Goal: Find specific page/section: Find specific page/section

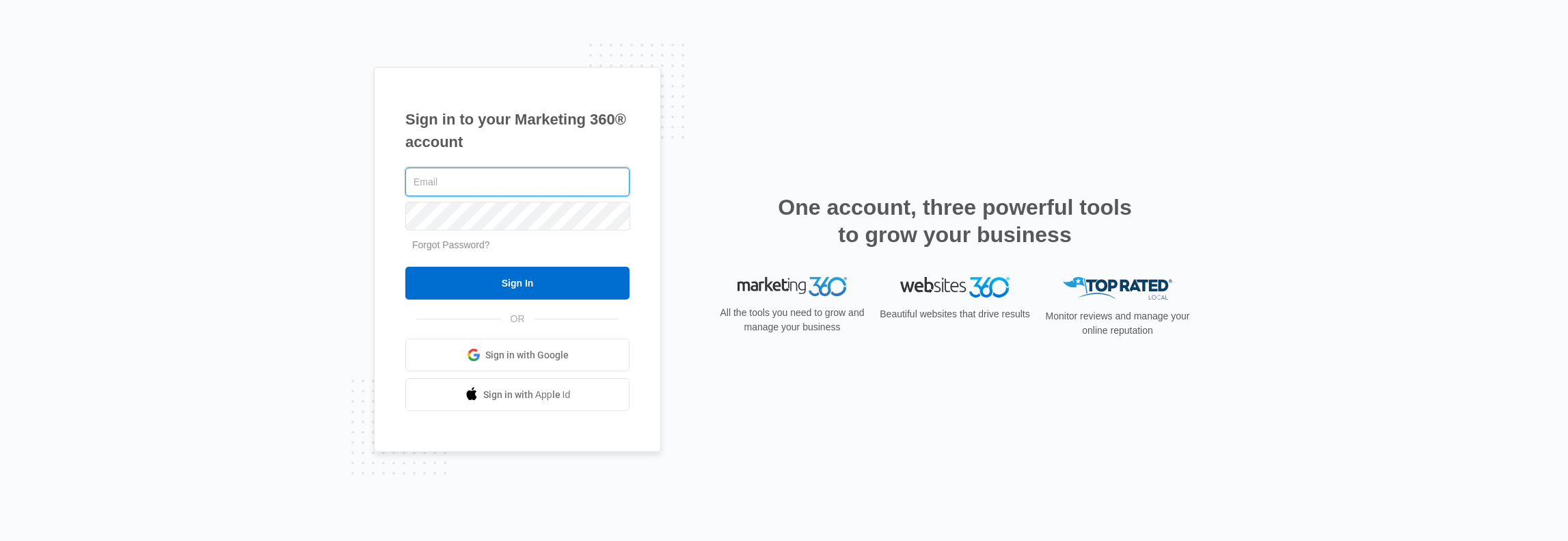
type input "[PERSON_NAME][EMAIL_ADDRESS][PERSON_NAME][DOMAIN_NAME]"
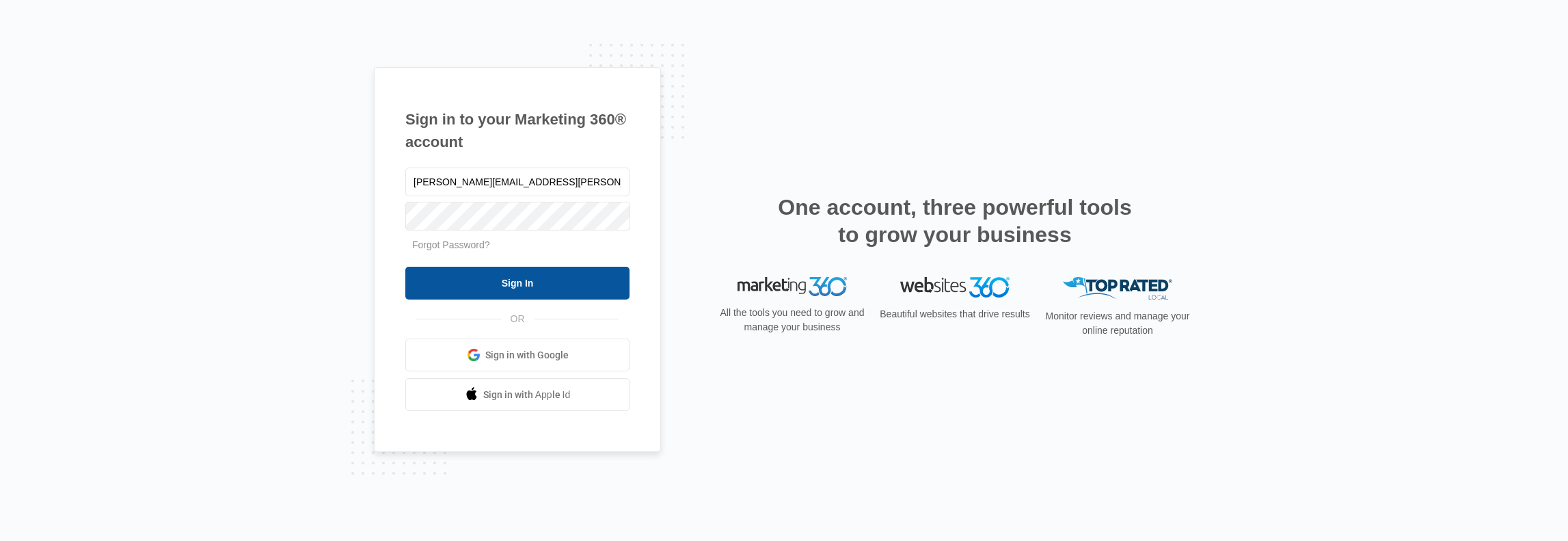
click at [542, 271] on input "Sign In" at bounding box center [518, 283] width 225 height 33
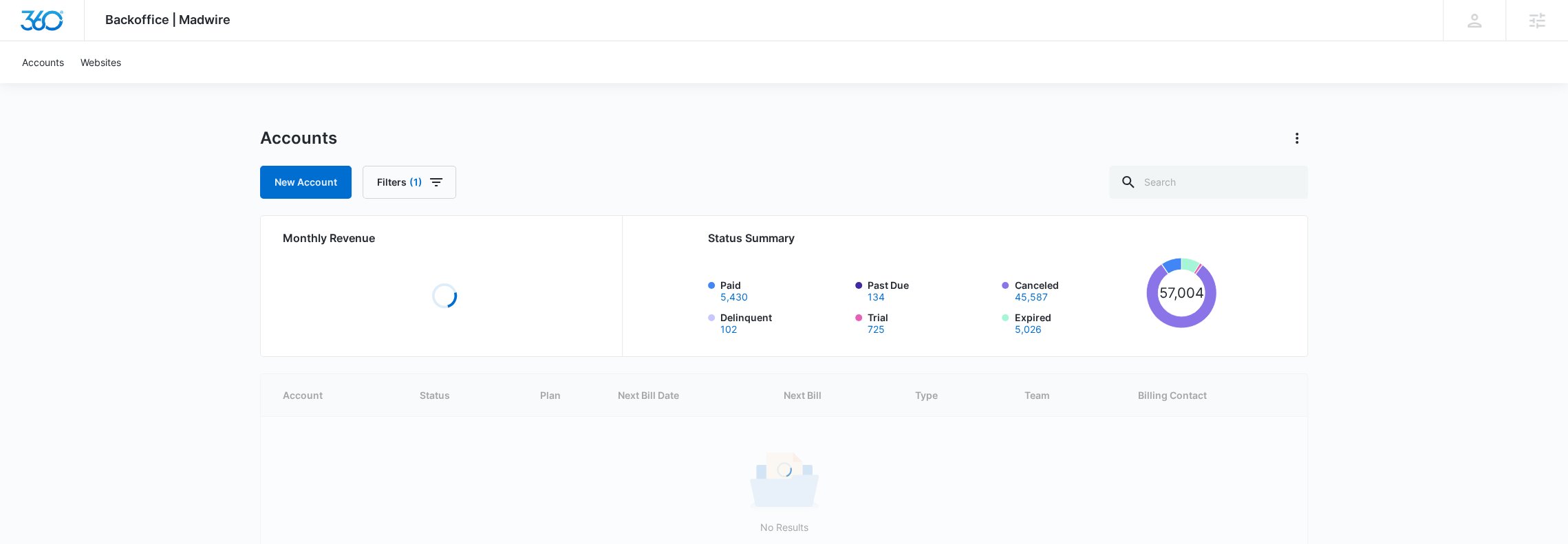
scroll to position [84, 0]
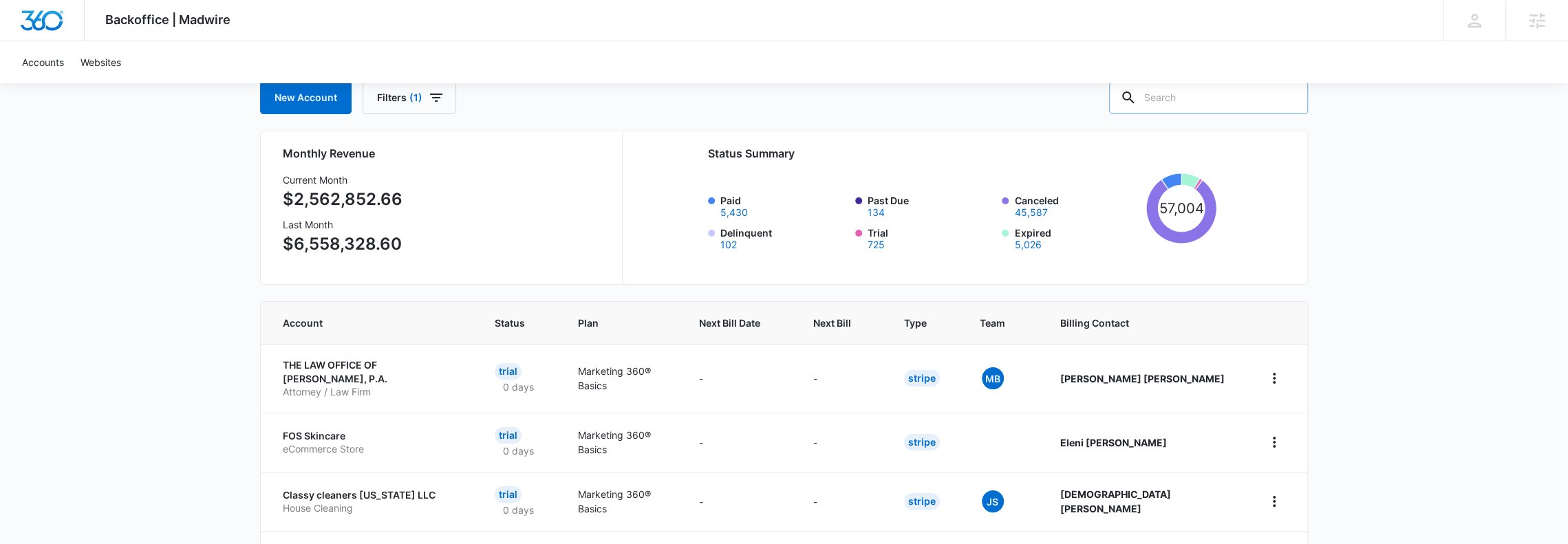
click at [1165, 108] on input "text" at bounding box center [1208, 98] width 199 height 33
type input "Sicame"
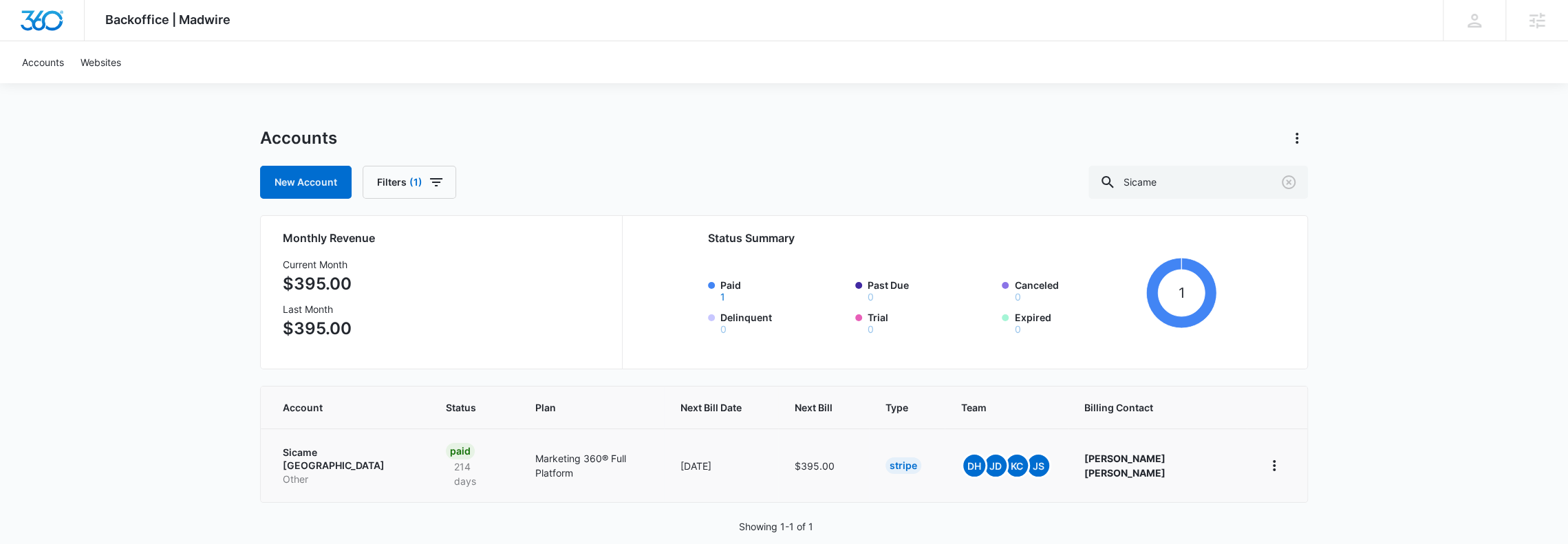
click at [362, 472] on p "Other" at bounding box center [347, 479] width 130 height 13
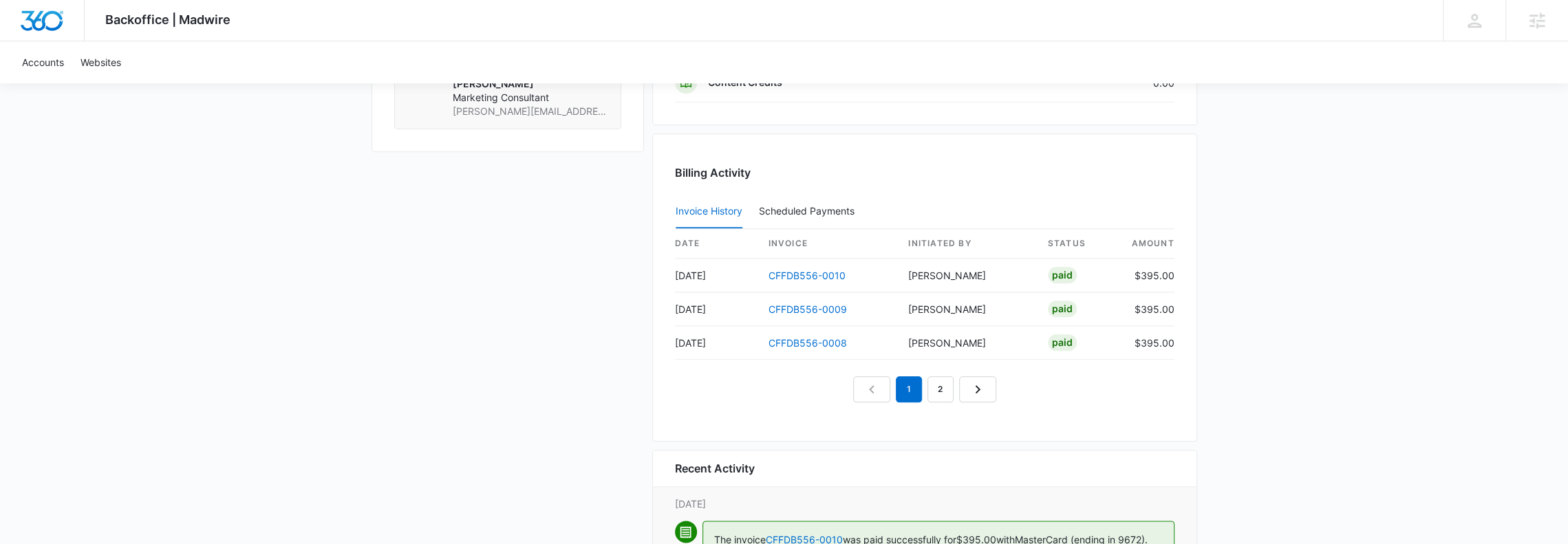
scroll to position [1395, 0]
